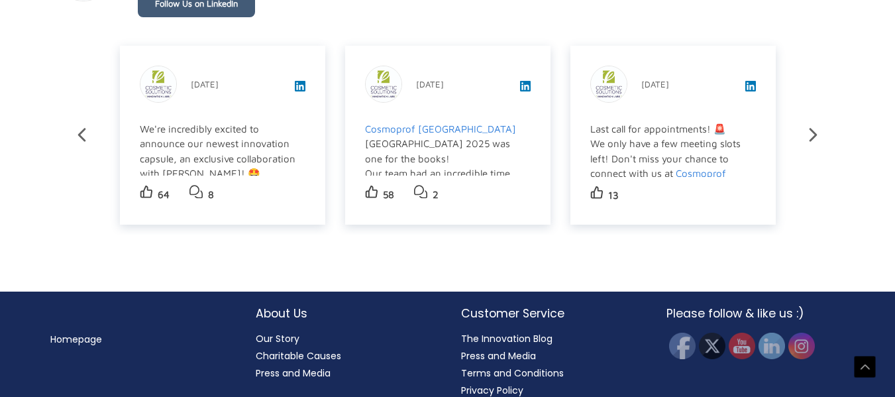
scroll to position [2360, 0]
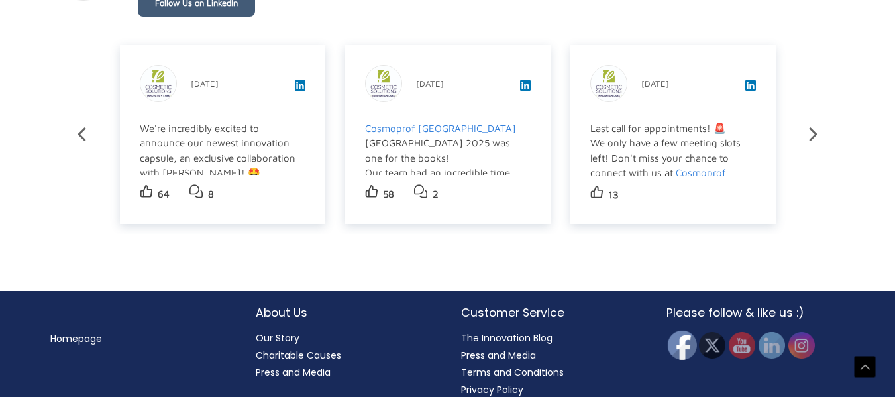
click at [687, 331] on img at bounding box center [681, 345] width 29 height 29
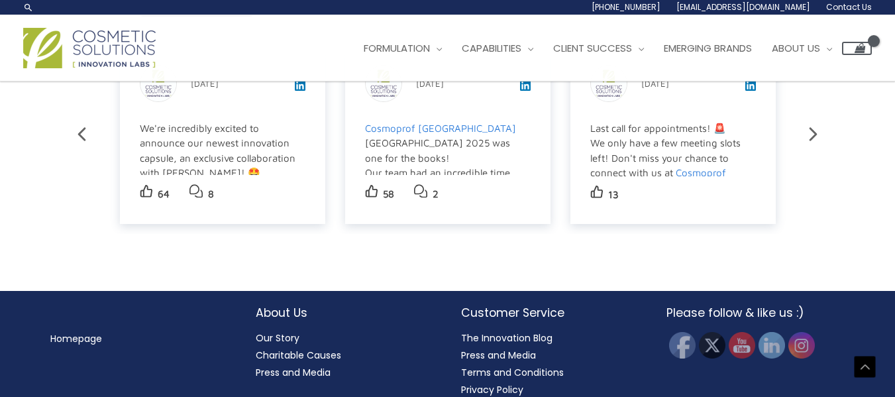
scroll to position [0, 0]
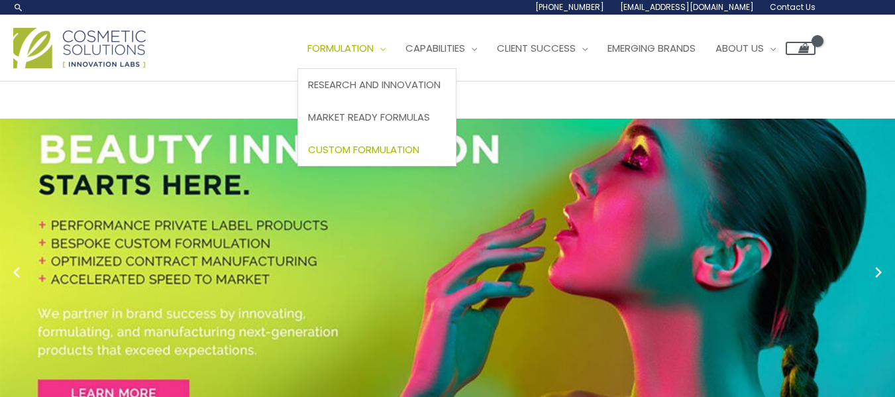
click at [364, 148] on span "Custom Formulation" at bounding box center [363, 149] width 111 height 14
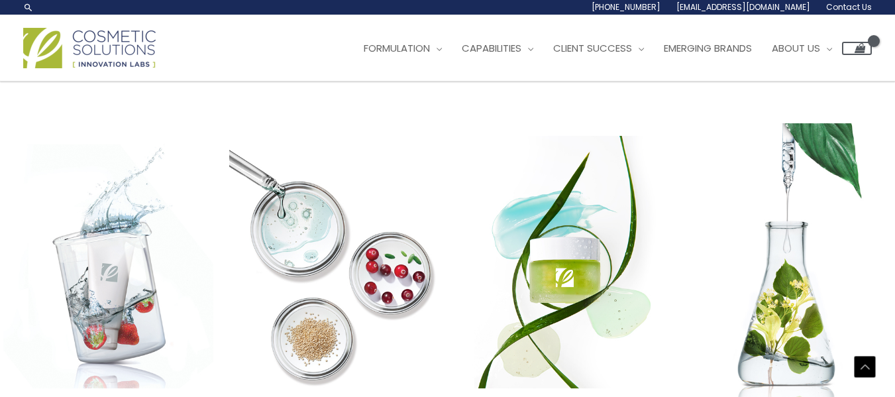
scroll to position [1638, 0]
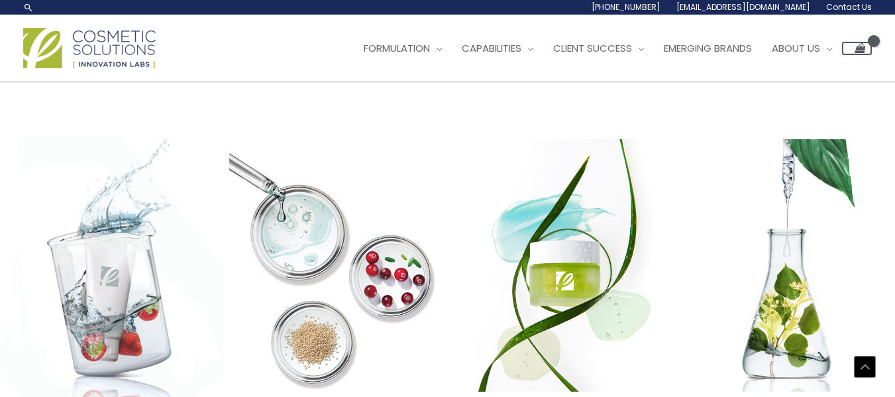
click at [0, 172] on img at bounding box center [108, 264] width 231 height 437
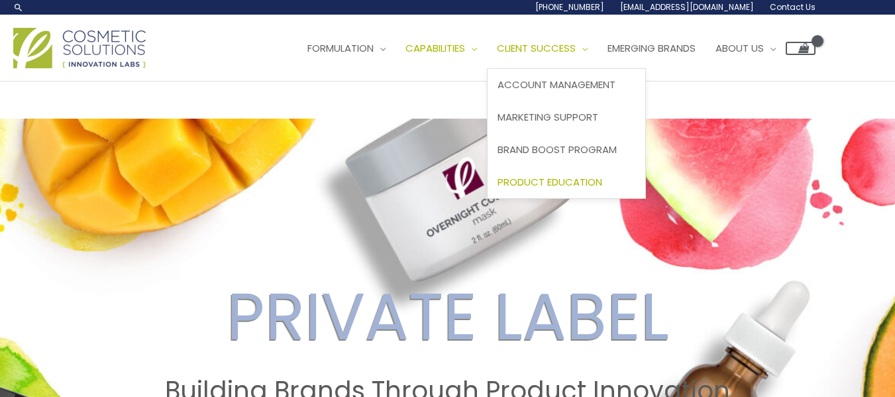
click at [566, 180] on span "Product Education" at bounding box center [550, 182] width 105 height 14
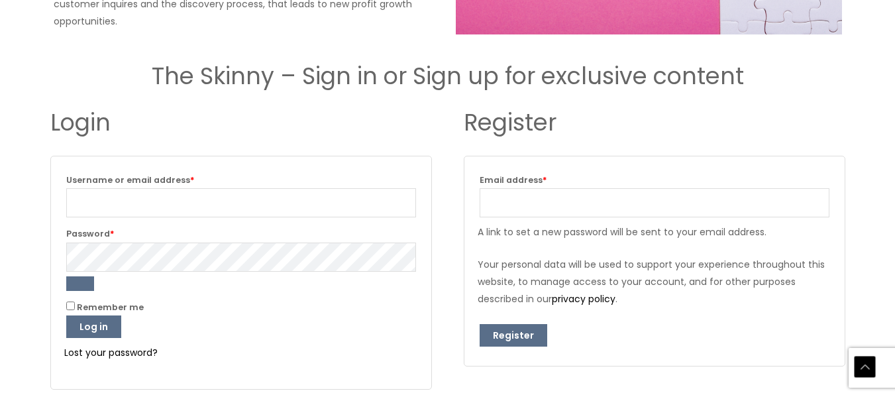
drag, startPoint x: 901, startPoint y: 52, endPoint x: 904, endPoint y: 324, distance: 271.6
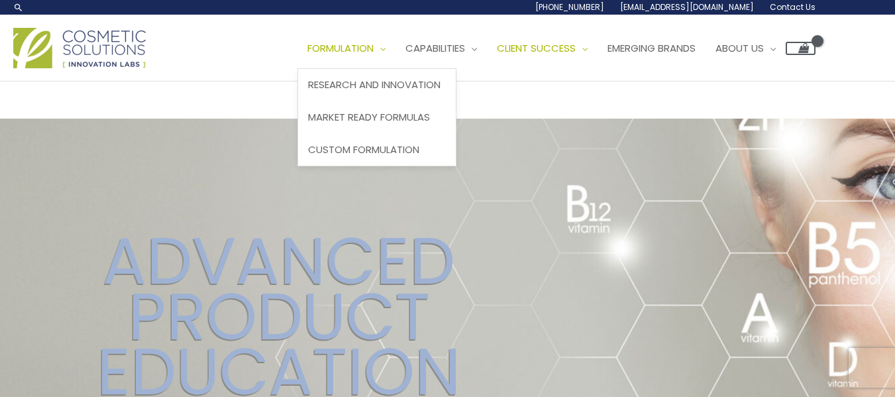
click at [373, 50] on span "Formulation" at bounding box center [340, 48] width 66 height 14
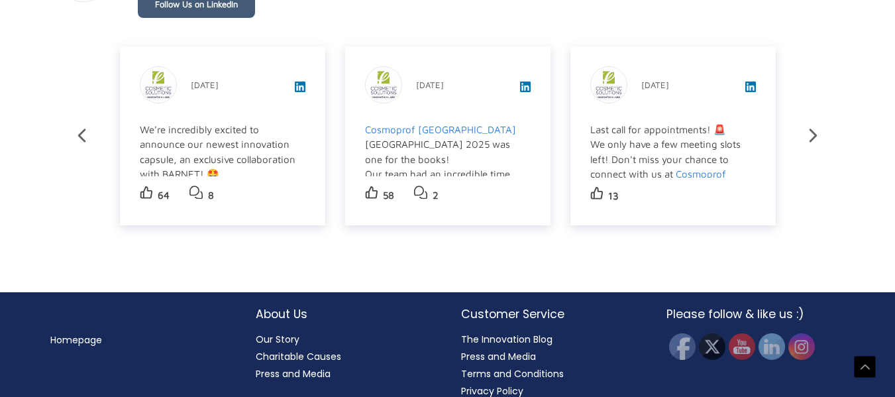
scroll to position [2360, 0]
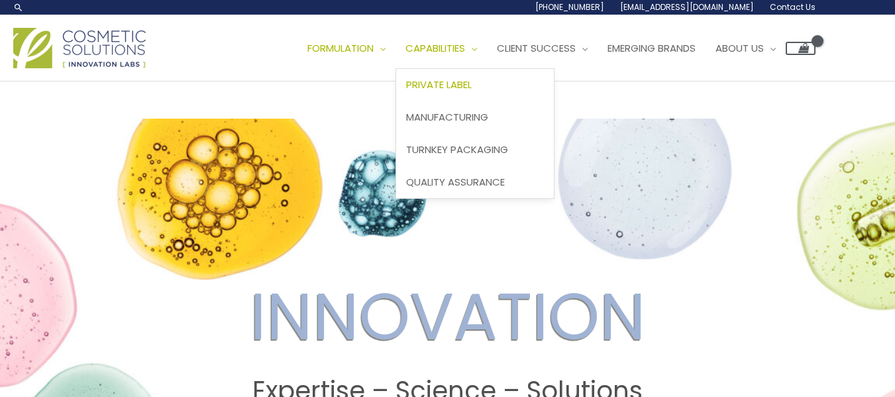
click at [464, 87] on span "Private Label" at bounding box center [439, 85] width 66 height 14
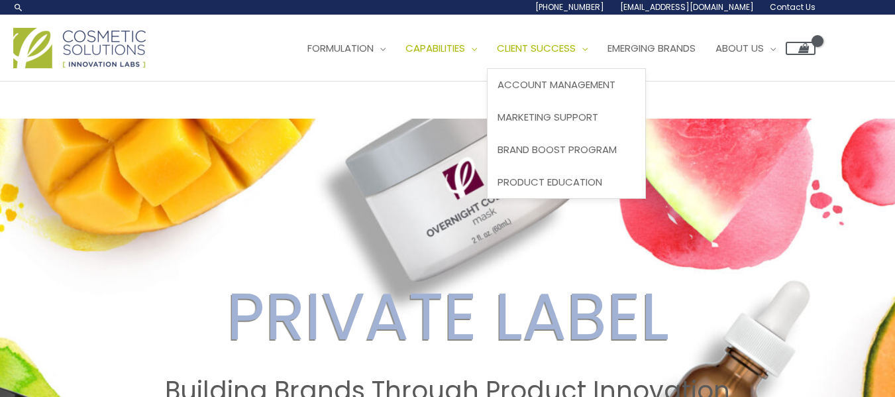
click at [543, 53] on span "Client Success" at bounding box center [536, 48] width 79 height 14
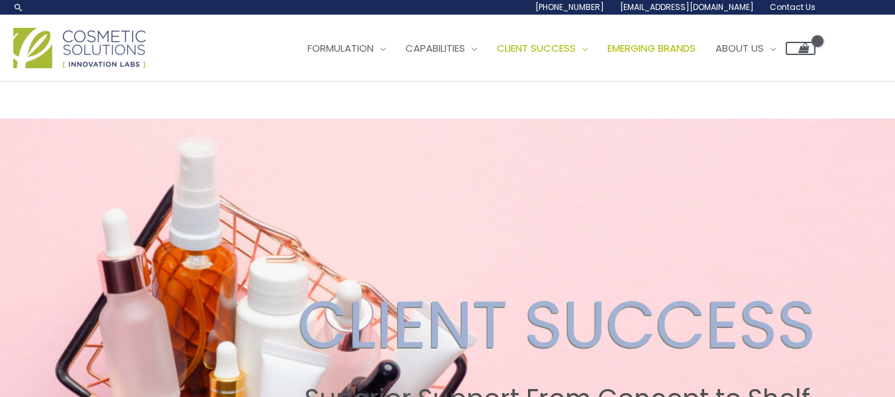
click at [678, 53] on span "Emerging Brands" at bounding box center [651, 48] width 88 height 14
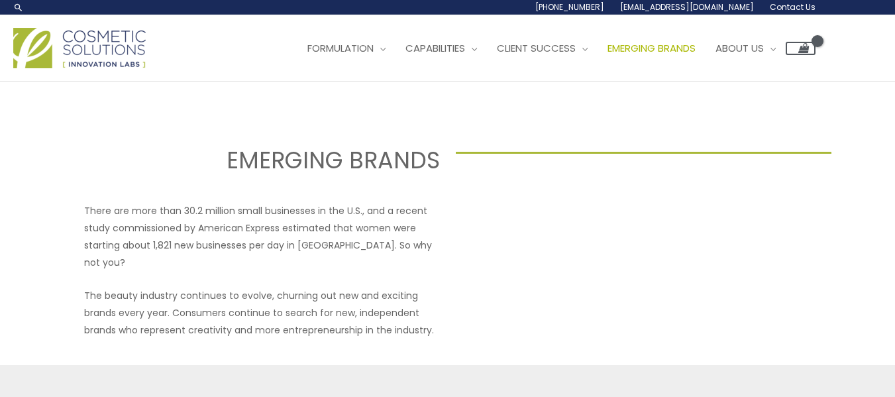
select select
click at [757, 50] on span "About Us" at bounding box center [739, 48] width 48 height 14
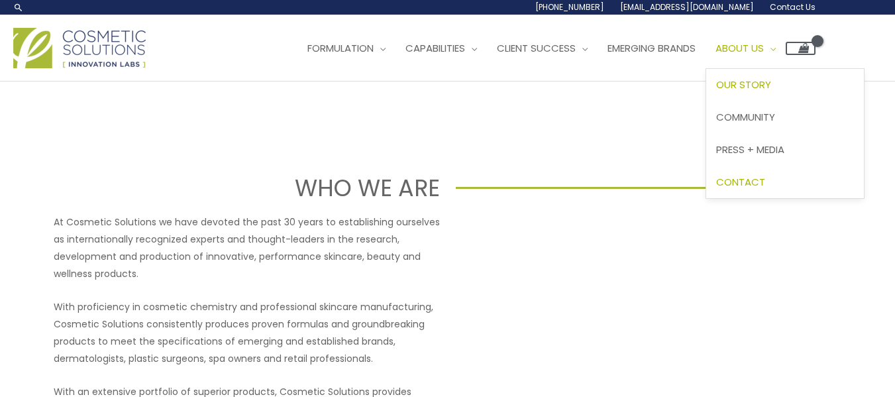
click at [765, 180] on span "Contact" at bounding box center [740, 182] width 49 height 14
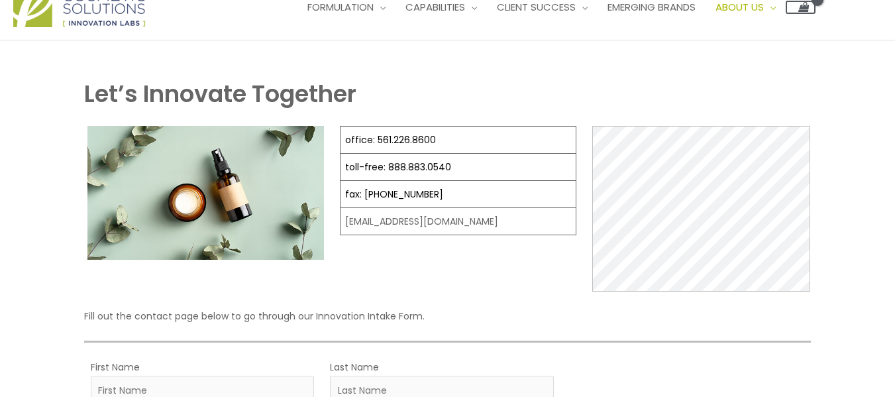
scroll to position [45, 0]
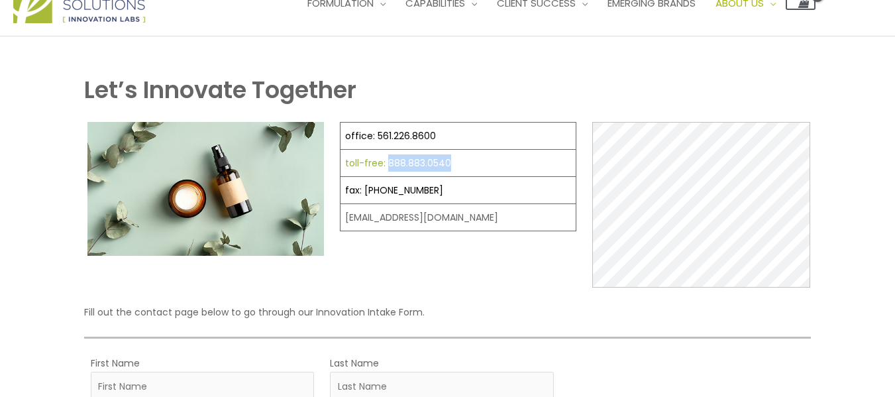
drag, startPoint x: 462, startPoint y: 164, endPoint x: 384, endPoint y: 158, distance: 78.4
click at [384, 158] on td "toll-free: 888.883.0540" at bounding box center [459, 163] width 236 height 27
copy link "888.883.0540"
click at [437, 191] on td "fax: [PHONE_NUMBER]" at bounding box center [459, 190] width 236 height 27
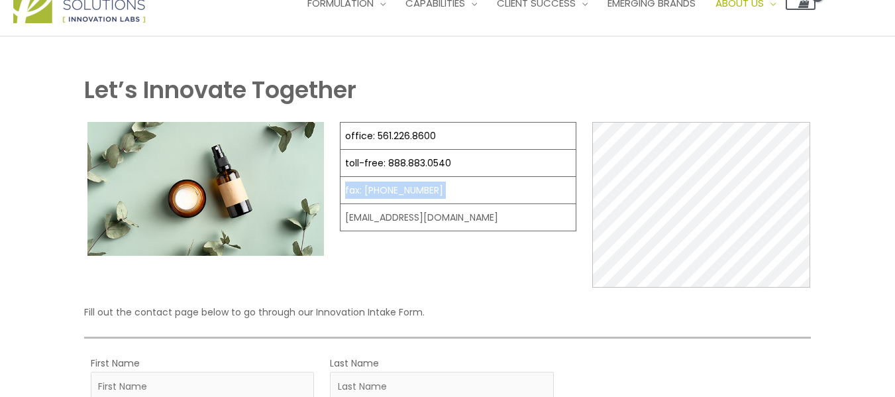
click at [437, 191] on td "fax: [PHONE_NUMBER]" at bounding box center [459, 190] width 236 height 27
drag, startPoint x: 419, startPoint y: 191, endPoint x: 362, endPoint y: 190, distance: 57.0
click at [362, 190] on td "fax: [PHONE_NUMBER]" at bounding box center [459, 190] width 236 height 27
copy link "561.226.8700"
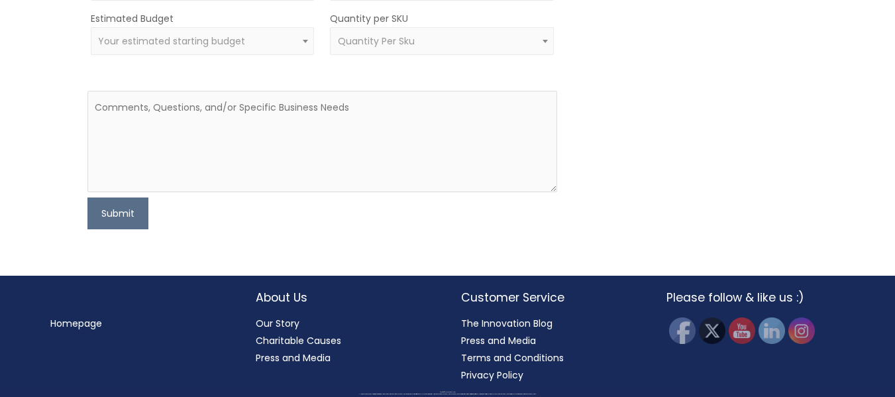
scroll to position [0, 0]
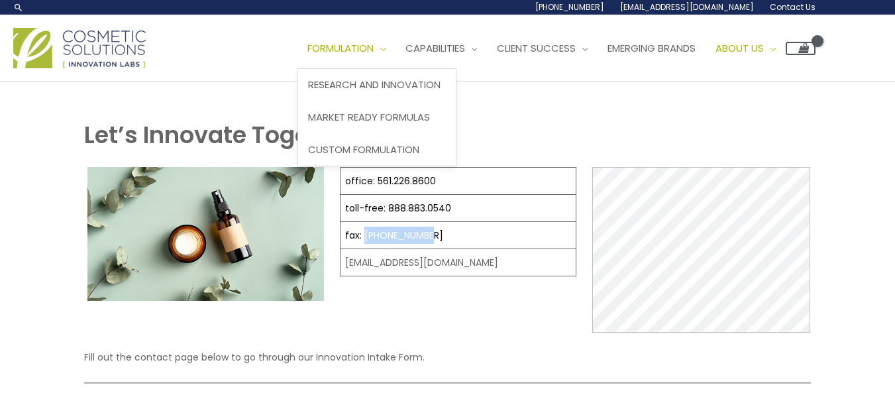
click at [366, 43] on span "Formulation" at bounding box center [340, 48] width 66 height 14
click at [357, 48] on span "Formulation" at bounding box center [340, 48] width 66 height 14
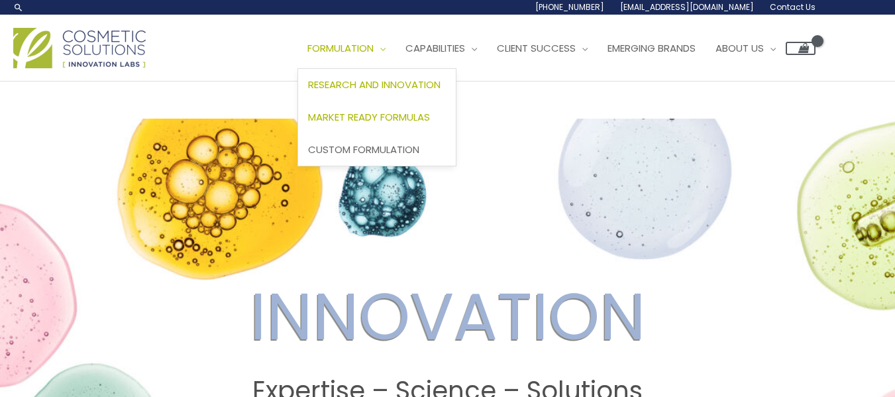
click at [356, 111] on span "Market Ready Formulas" at bounding box center [369, 117] width 122 height 14
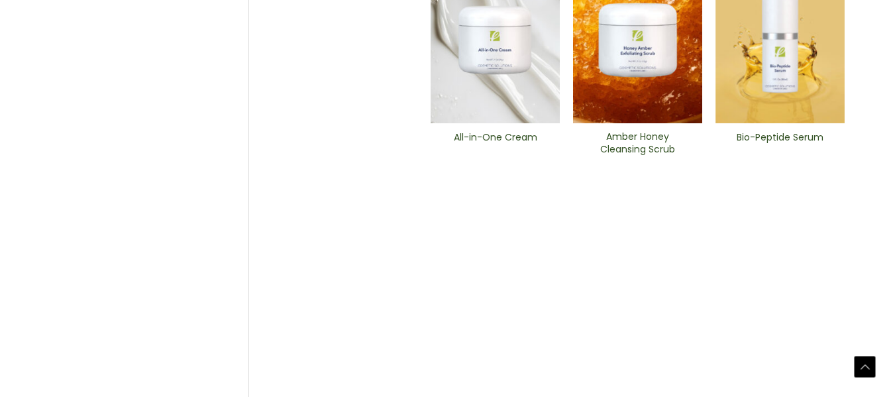
scroll to position [732, 0]
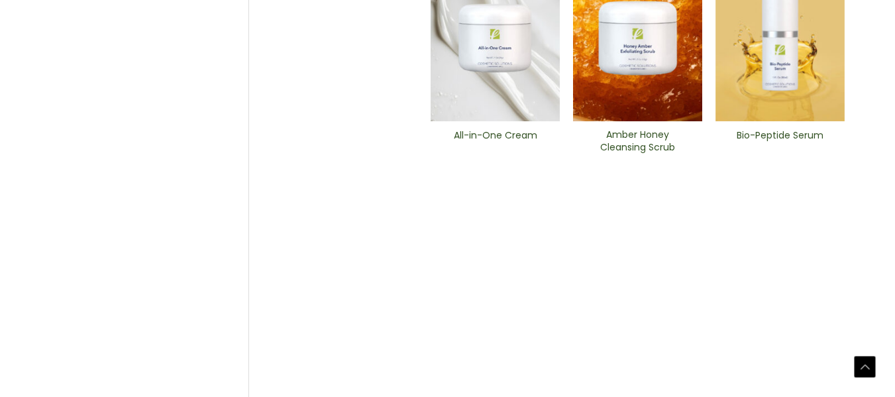
drag, startPoint x: 904, startPoint y: 78, endPoint x: 824, endPoint y: 352, distance: 285.7
click at [886, 344] on html "Skip to content Search... 1.888.883.0540 info@naturalskincare.com Contact Us Ma…" at bounding box center [447, 246] width 895 height 1956
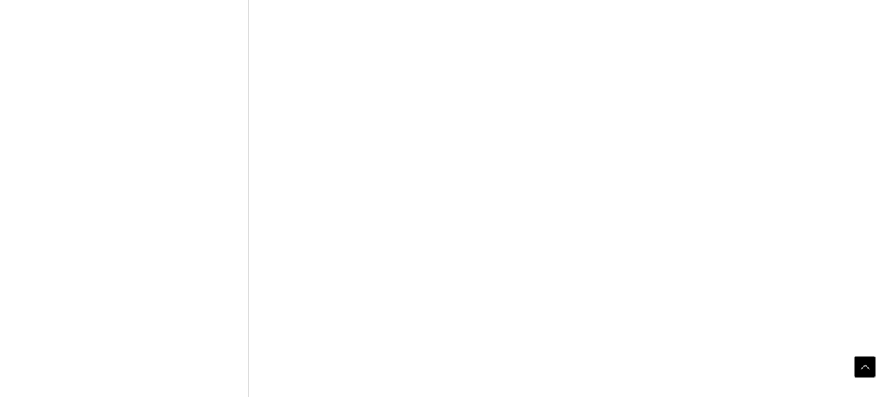
scroll to position [672, 0]
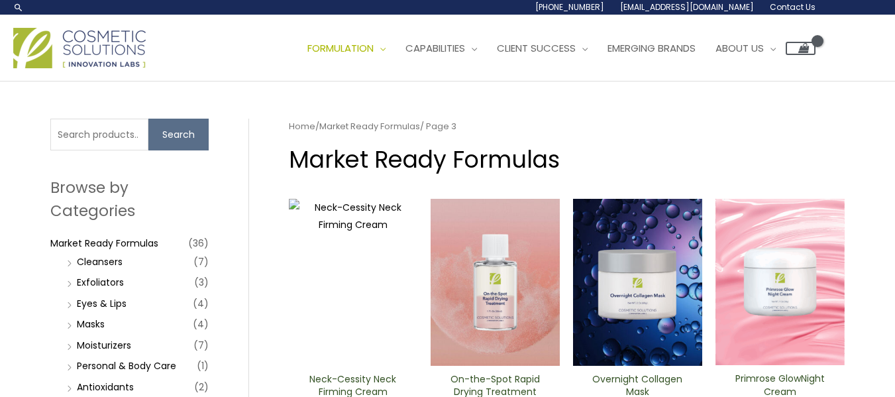
click at [783, 9] on span "Contact Us" at bounding box center [793, 6] width 46 height 11
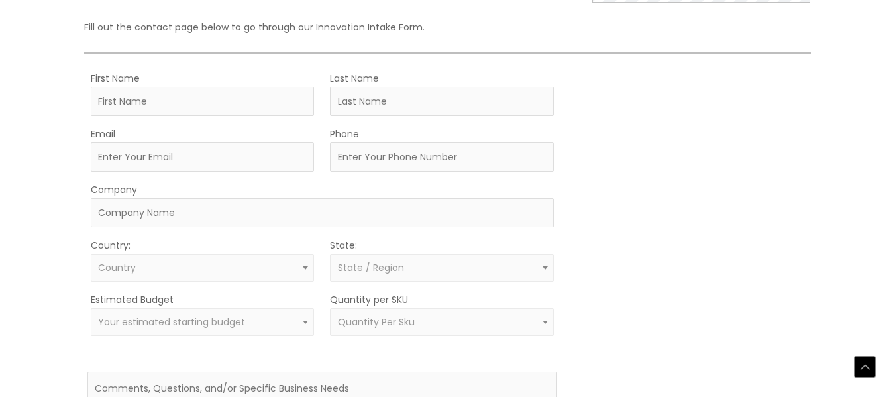
scroll to position [380, 0]
